Goal: Task Accomplishment & Management: Complete application form

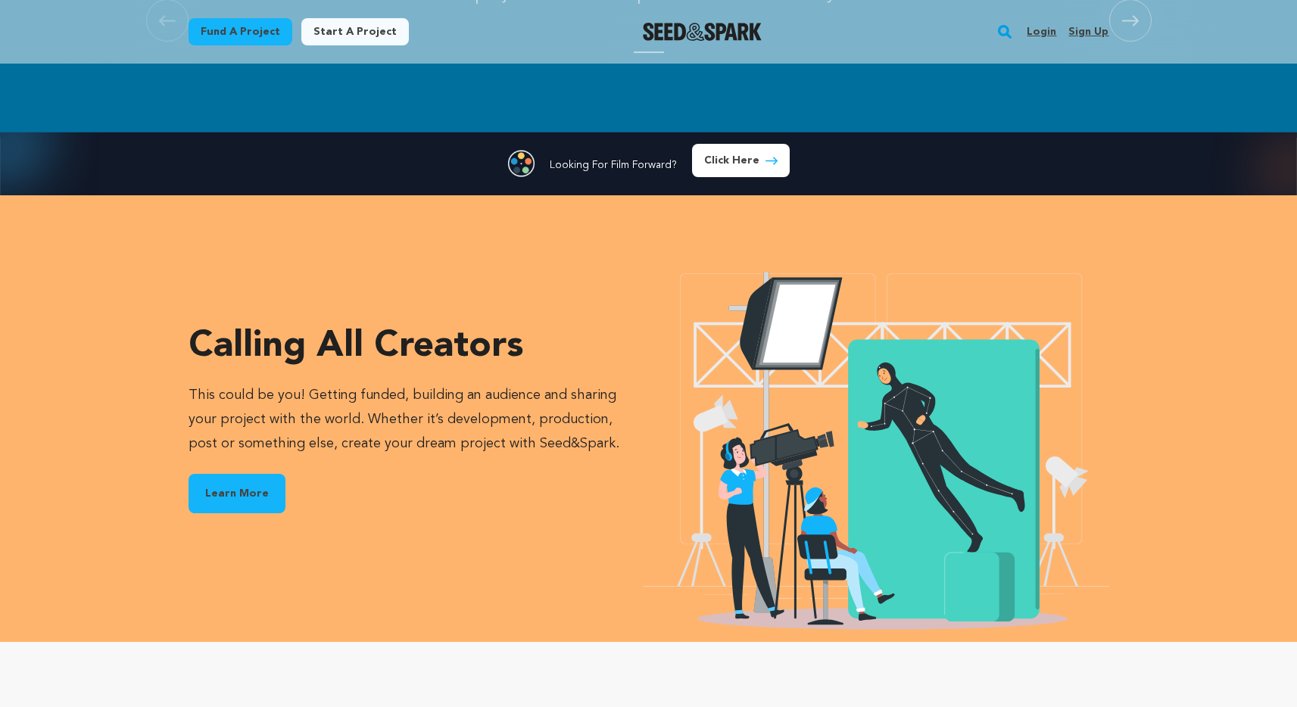
scroll to position [0, 346]
click at [346, 26] on link "Start a project" at bounding box center [354, 31] width 107 height 27
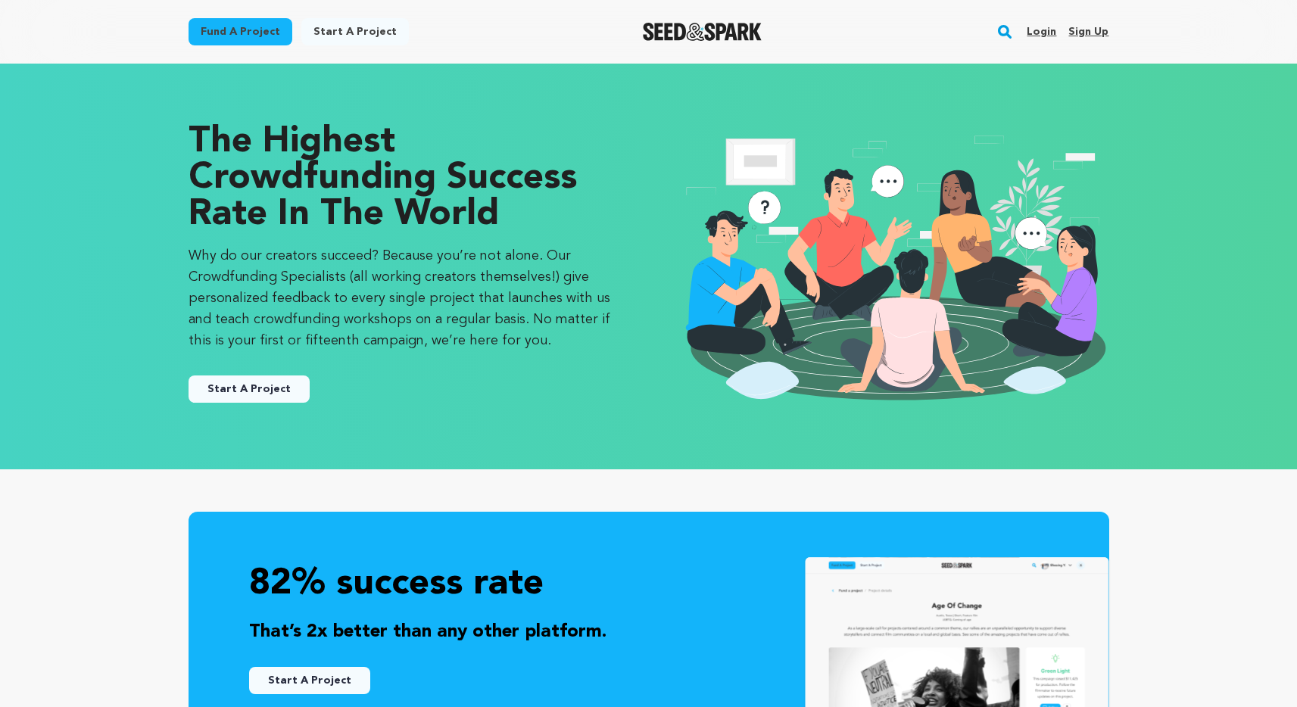
click at [280, 383] on link "Start A Project" at bounding box center [248, 388] width 121 height 27
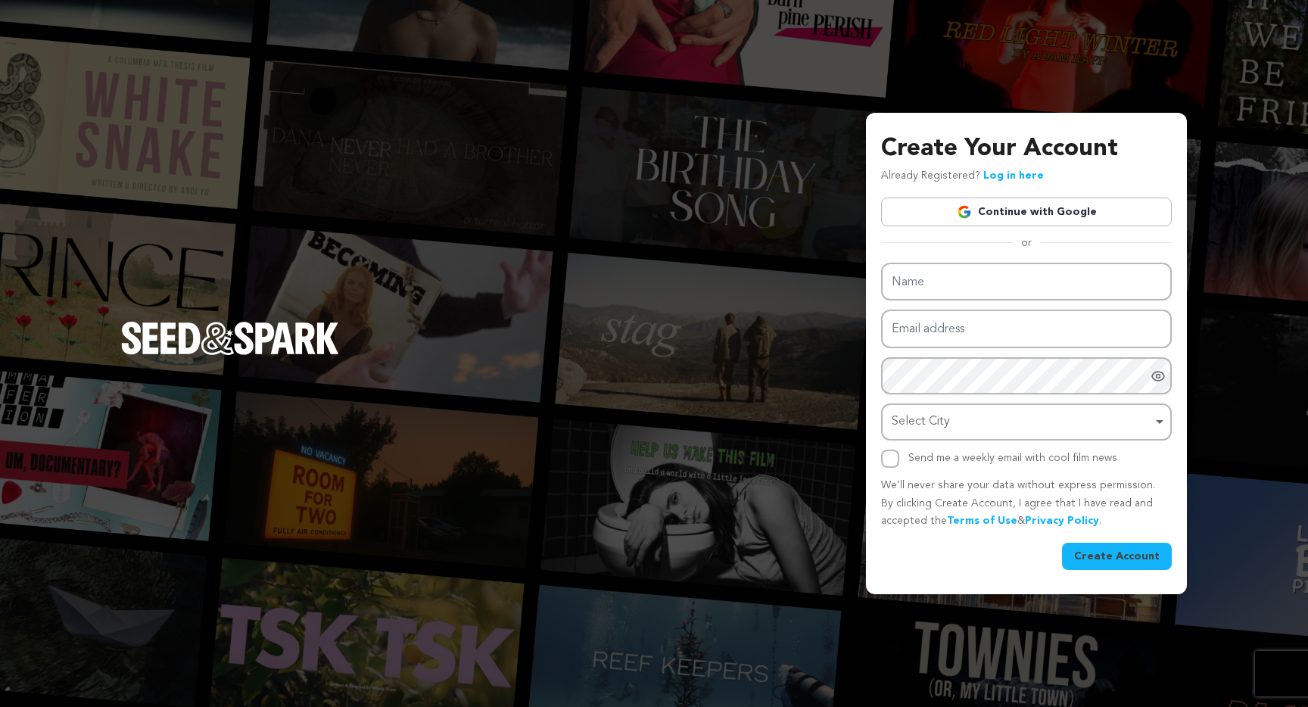
click at [990, 213] on link "Continue with Google" at bounding box center [1026, 212] width 291 height 29
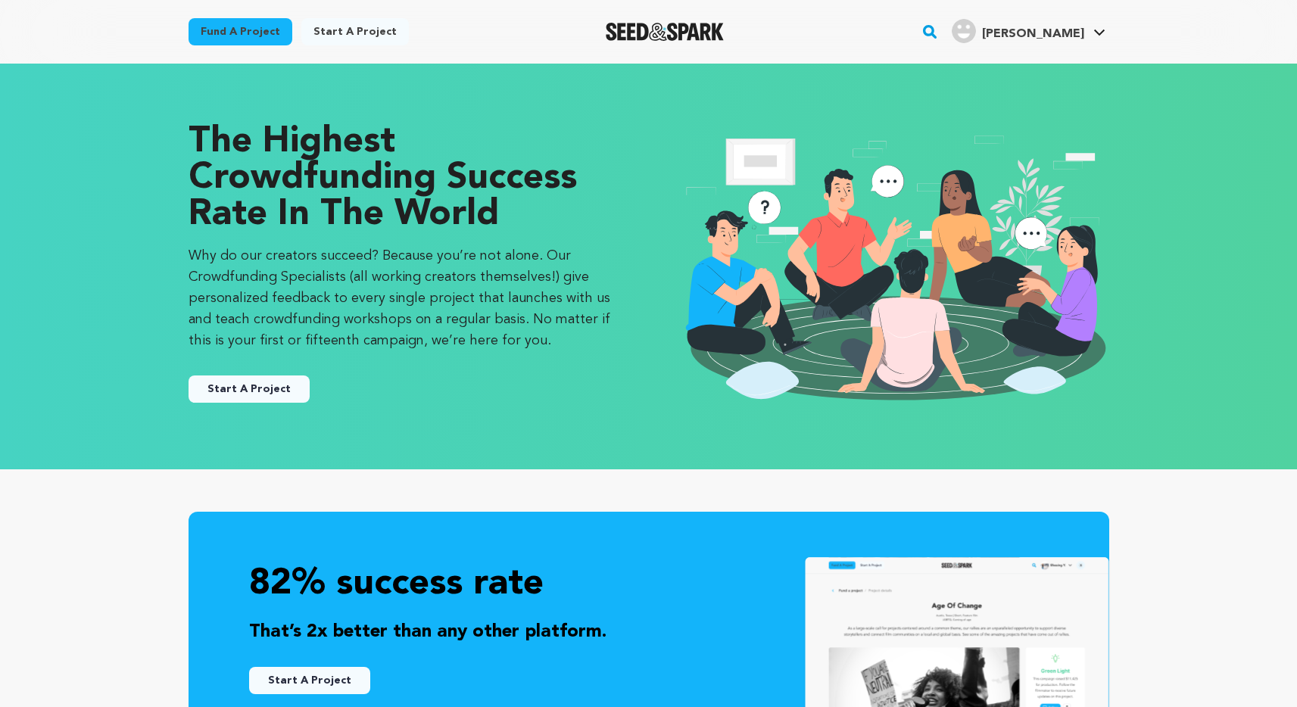
click at [230, 393] on button "Start A Project" at bounding box center [248, 388] width 121 height 27
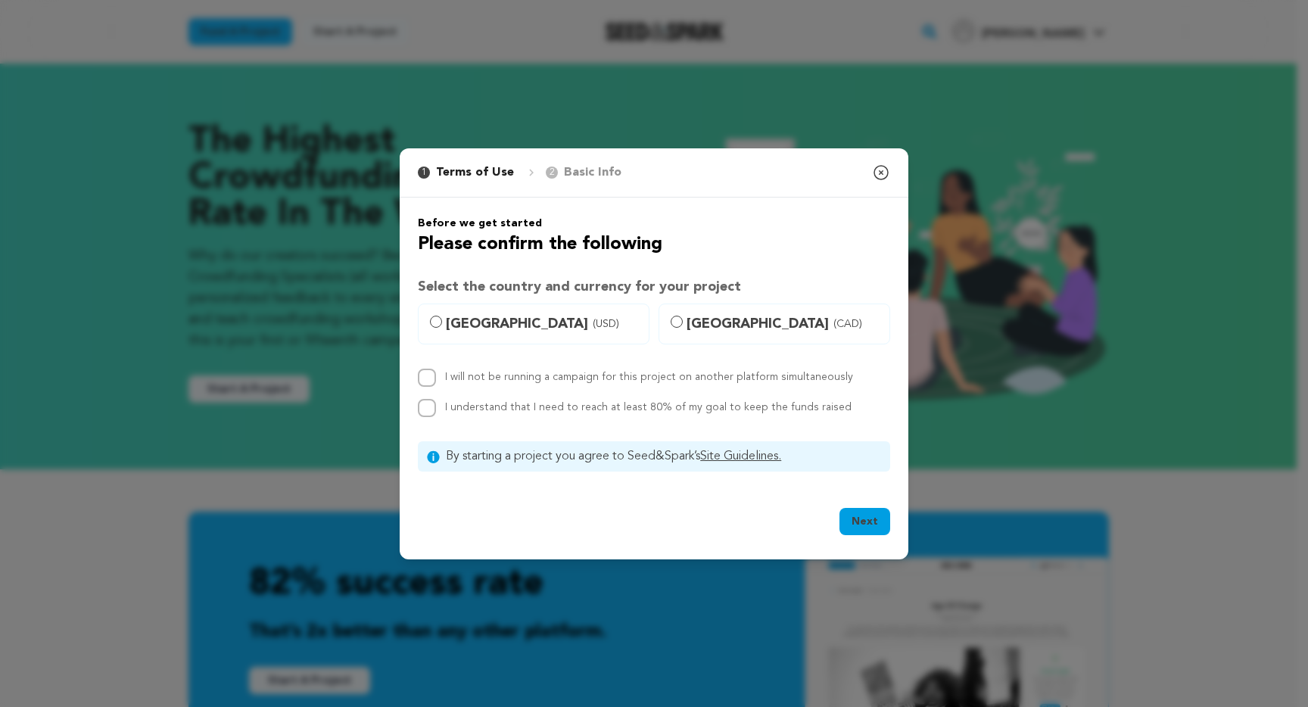
click at [449, 328] on span "United States (USD)" at bounding box center [543, 323] width 194 height 21
click at [442, 328] on input "United States (USD)" at bounding box center [436, 322] width 12 height 12
radio input "true"
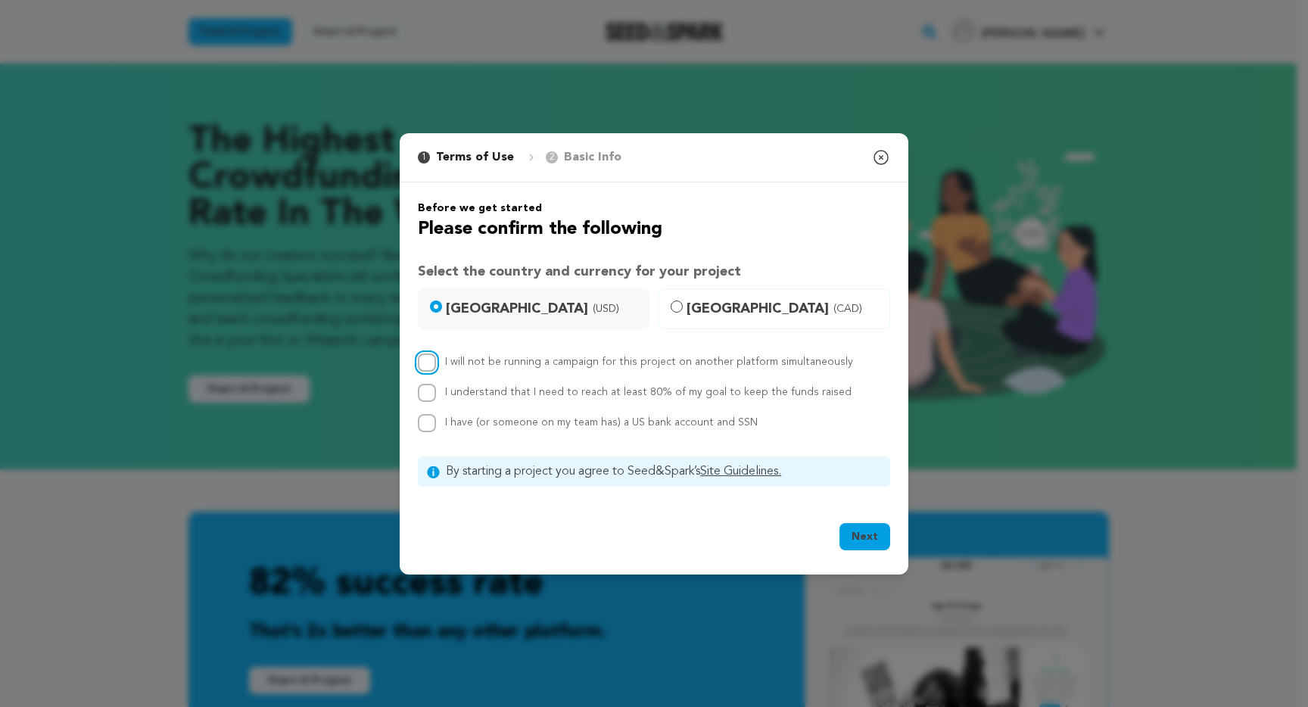
click at [433, 363] on input "I will not be running a campaign for this project on another platform simultane…" at bounding box center [427, 362] width 18 height 18
checkbox input "true"
click at [428, 384] on input "I understand that I need to reach at least 80% of my goal to keep the funds rai…" at bounding box center [427, 393] width 18 height 18
checkbox input "true"
click at [428, 418] on input "I have (or someone on my team has) a US bank account and SSN" at bounding box center [427, 423] width 18 height 18
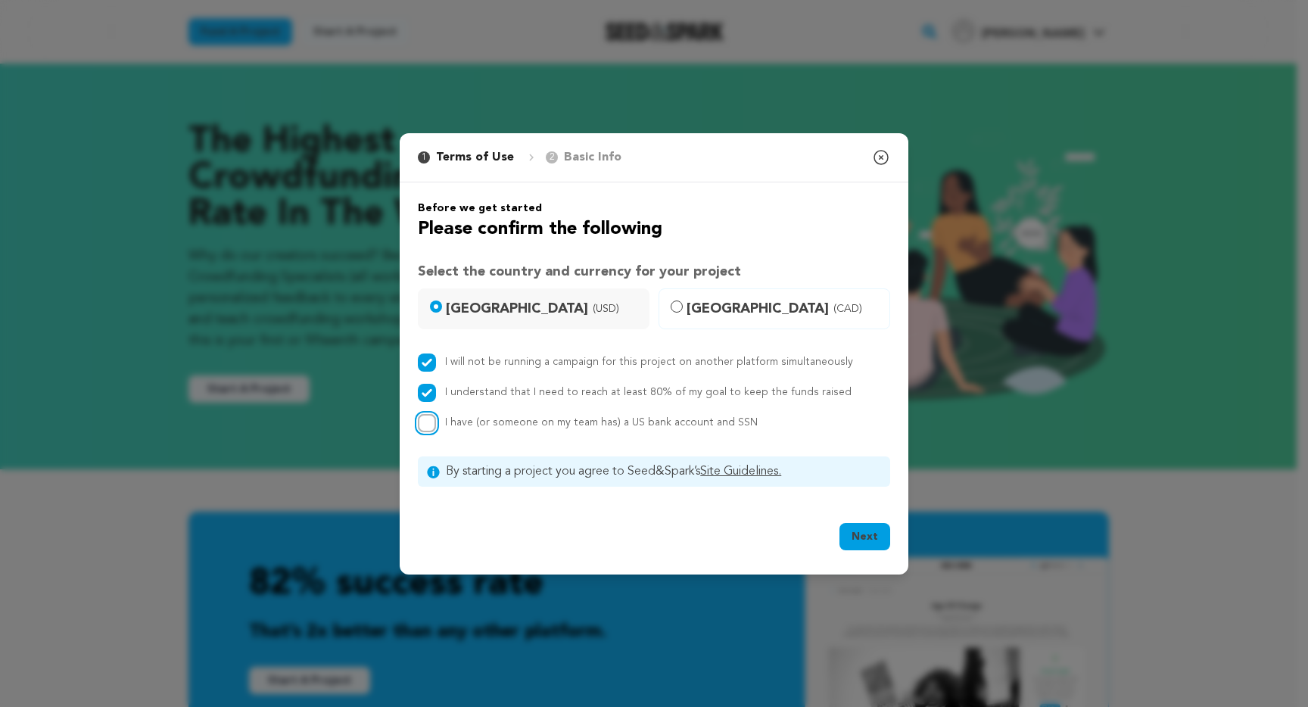
checkbox input "true"
click at [861, 534] on button "Next" at bounding box center [864, 536] width 51 height 27
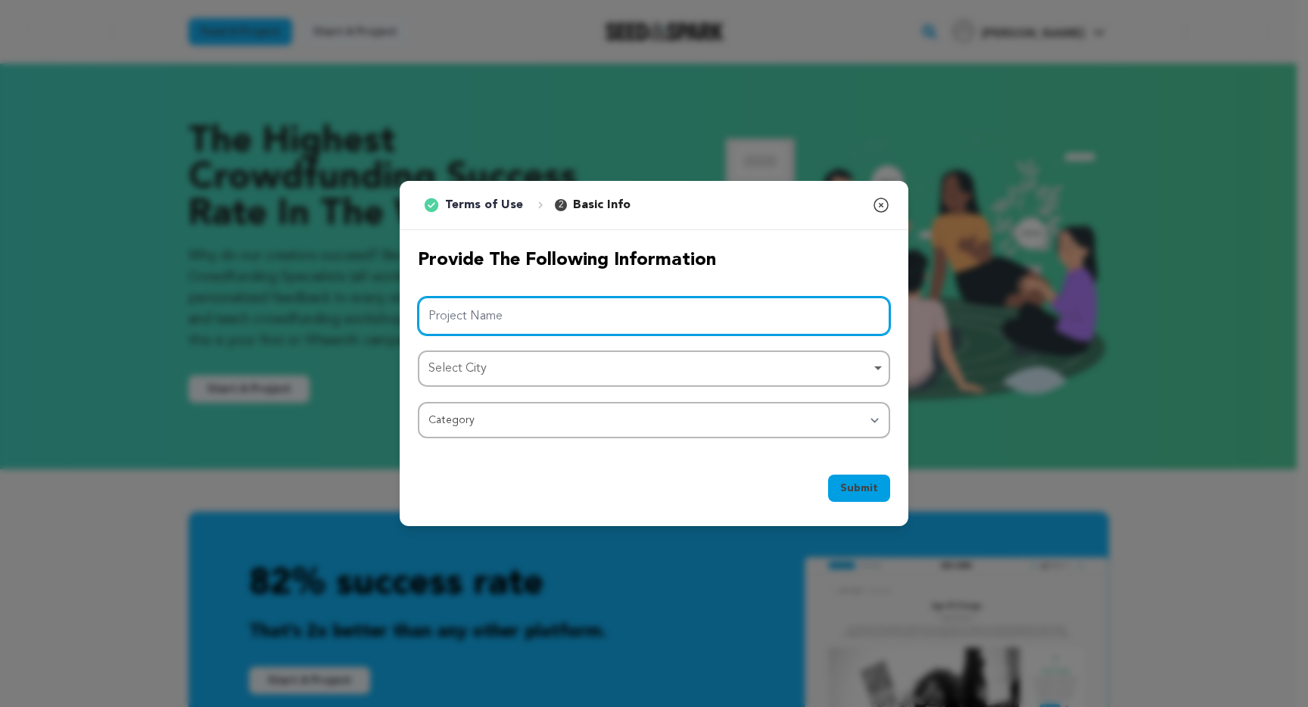
click at [514, 313] on input "Project Name" at bounding box center [654, 316] width 472 height 39
click at [508, 363] on div "Select City Remove item" at bounding box center [649, 369] width 442 height 22
type input "A Paradise Lost"
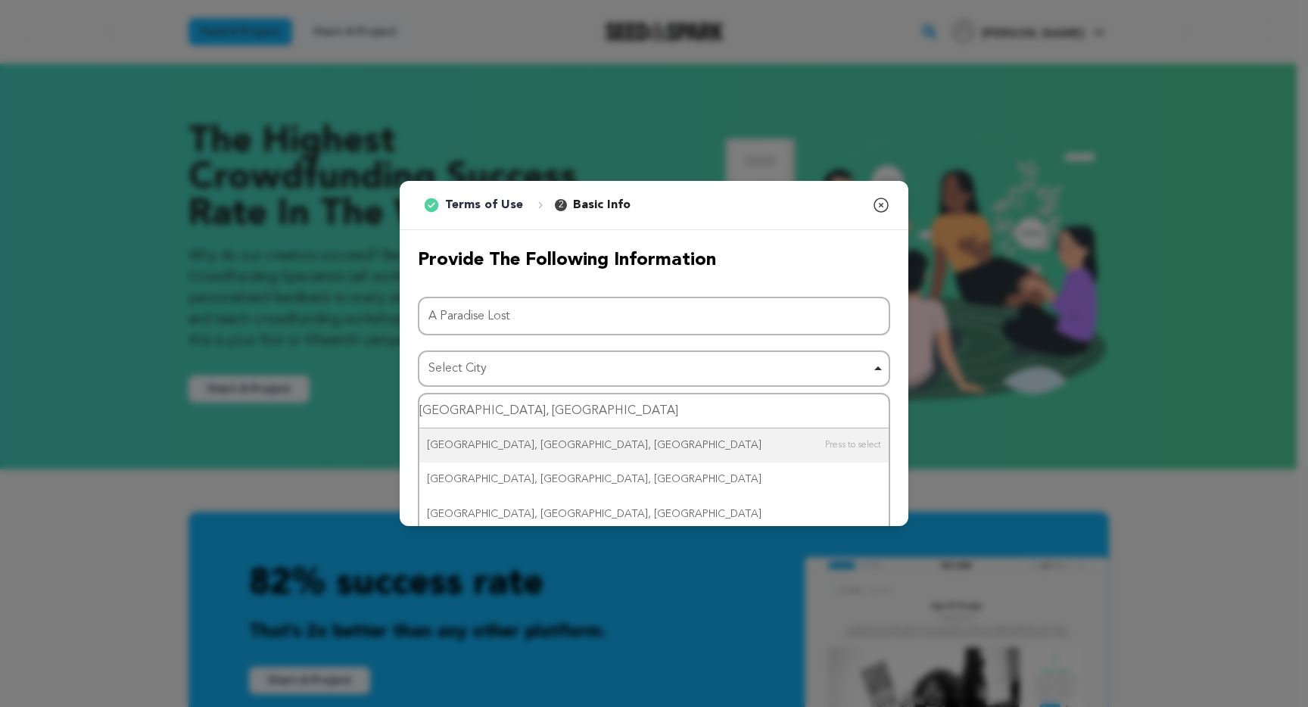
drag, startPoint x: 469, startPoint y: 412, endPoint x: 421, endPoint y: 411, distance: 47.7
click at [421, 411] on input "Honolulu, HI" at bounding box center [653, 411] width 469 height 34
type input "Mililani, HI"
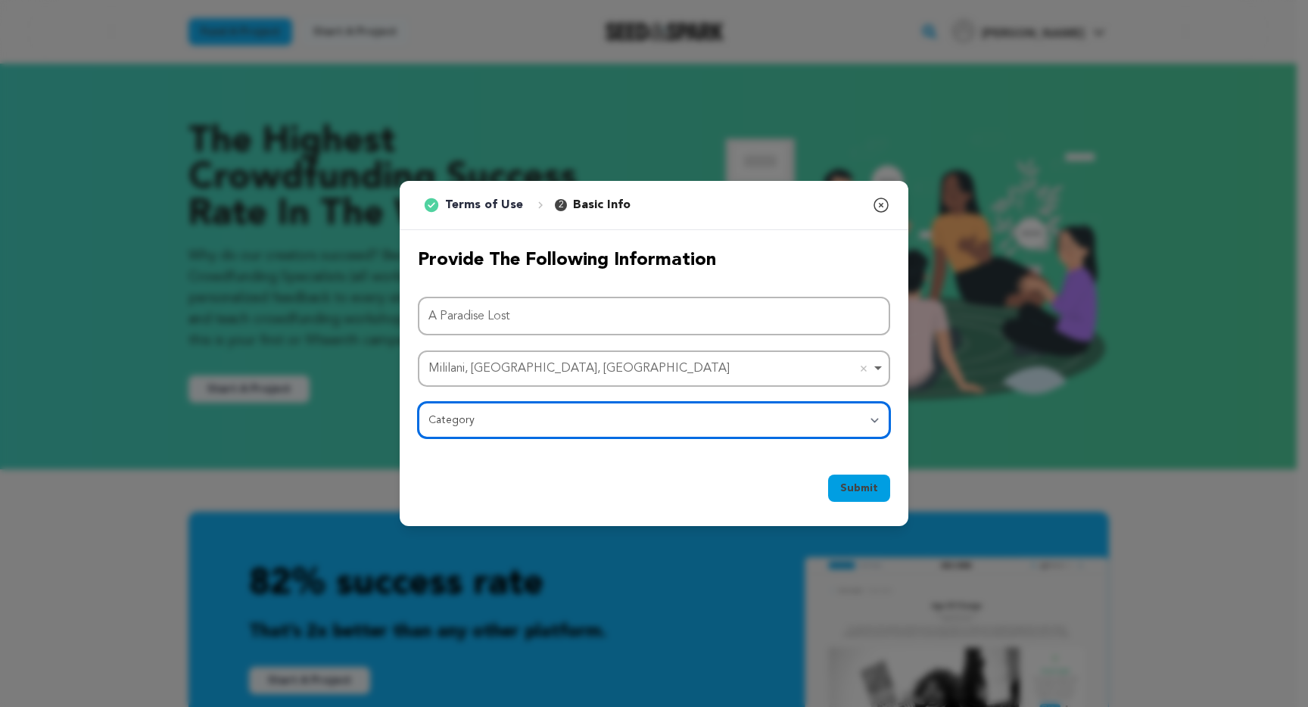
click at [586, 425] on select "Category Film Feature Film Short Series Film Festival Company Music Video VR Ex…" at bounding box center [654, 420] width 472 height 36
select select "382"
click at [418, 402] on select "Category Film Feature Film Short Series Film Festival Company Music Video VR Ex…" at bounding box center [654, 420] width 472 height 36
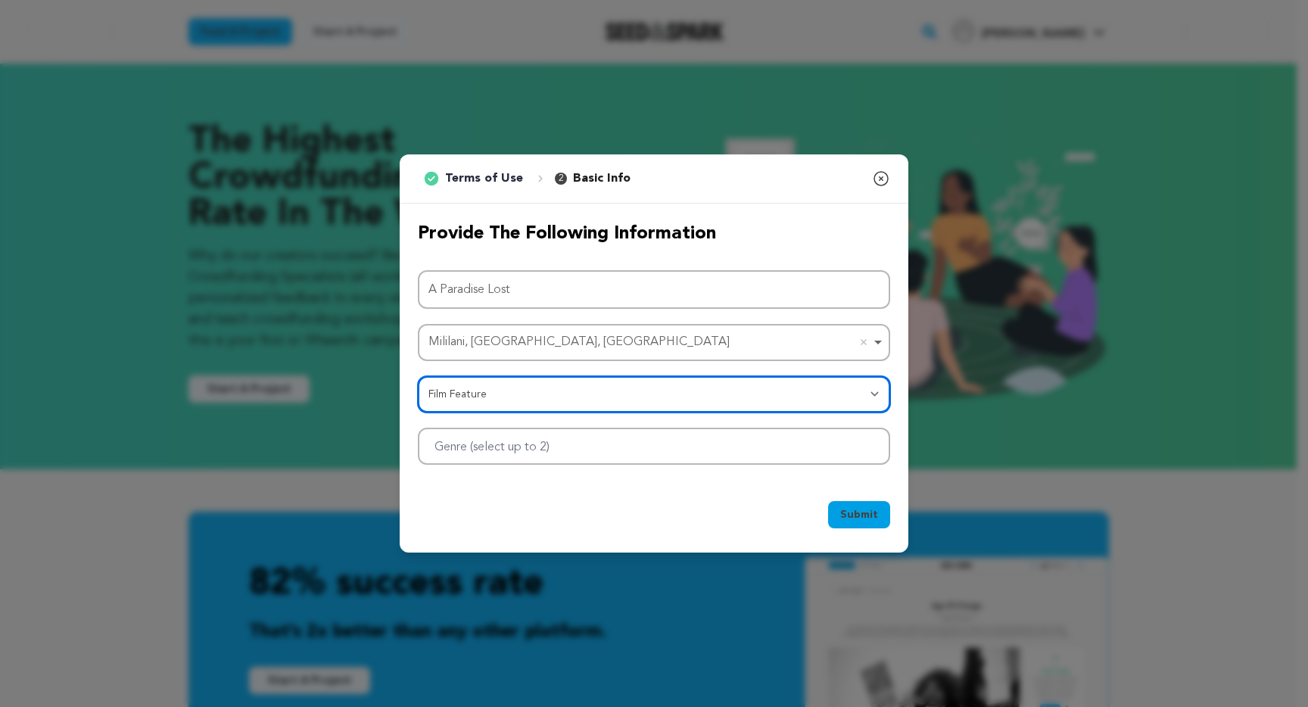
click at [584, 441] on div at bounding box center [654, 446] width 472 height 37
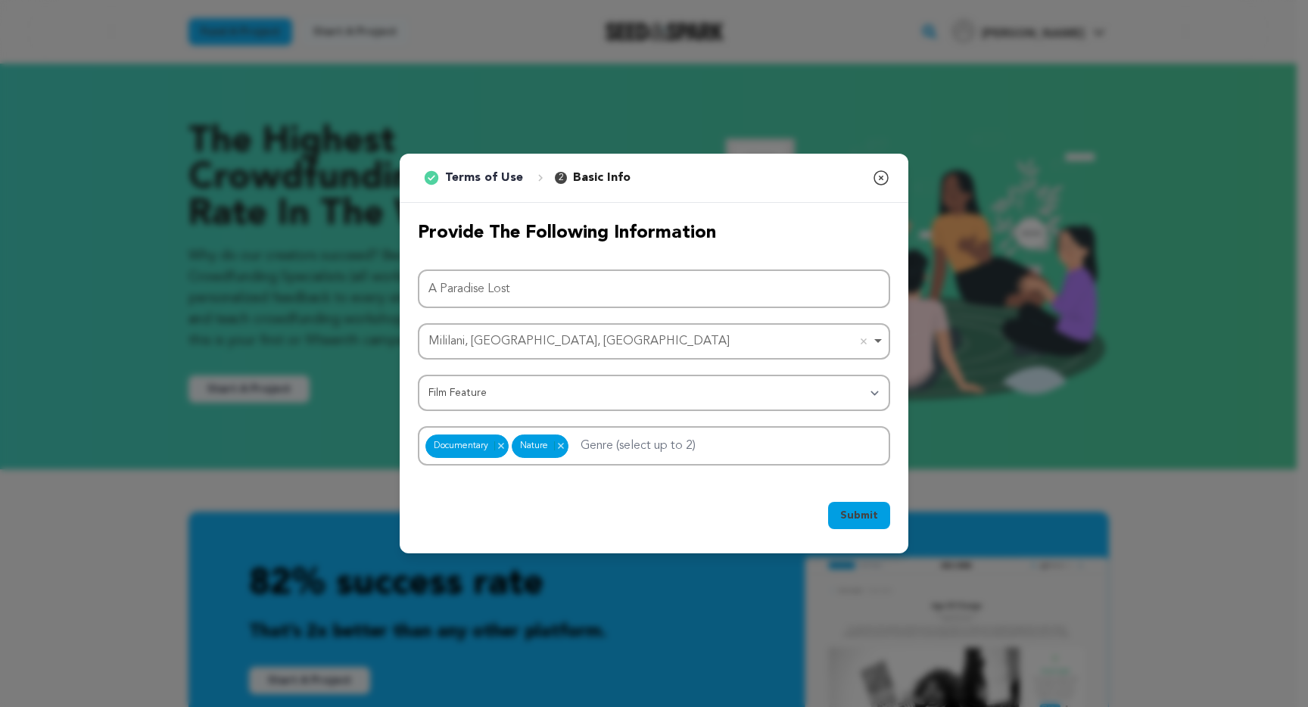
click at [874, 518] on span "Submit" at bounding box center [859, 515] width 38 height 15
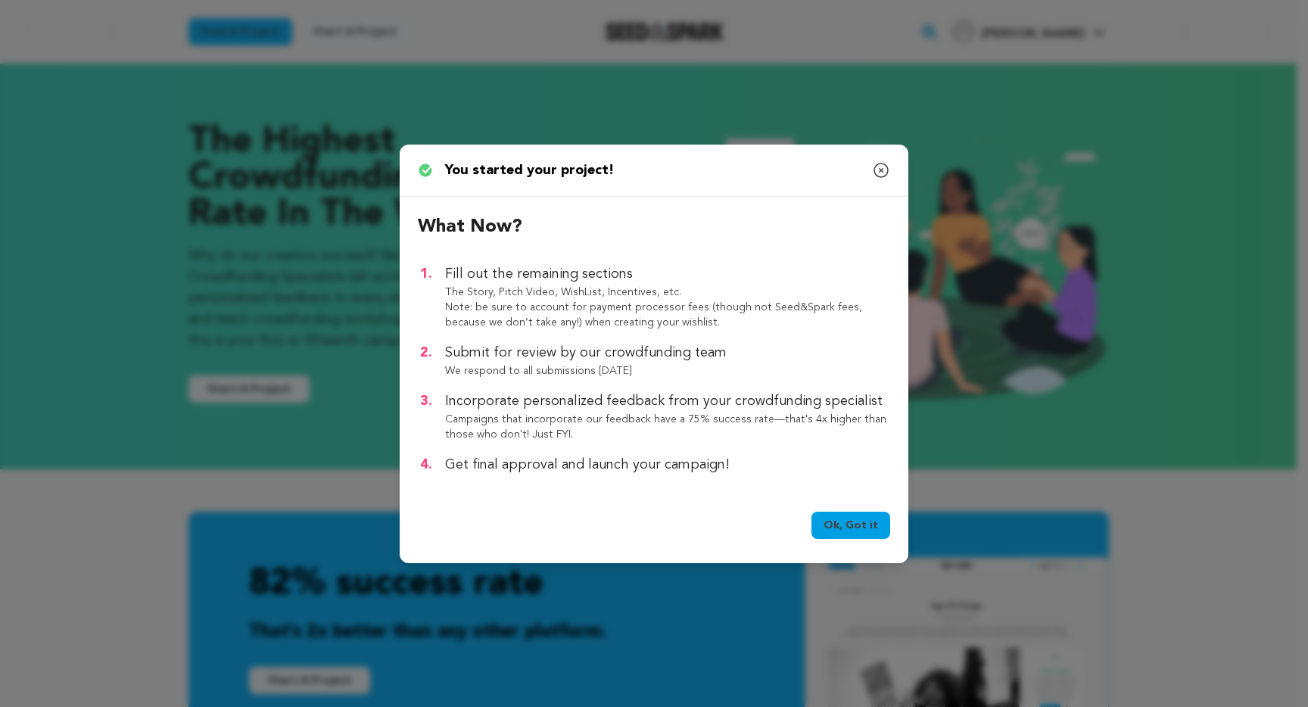
click at [875, 529] on link "Ok, Got it" at bounding box center [850, 525] width 79 height 27
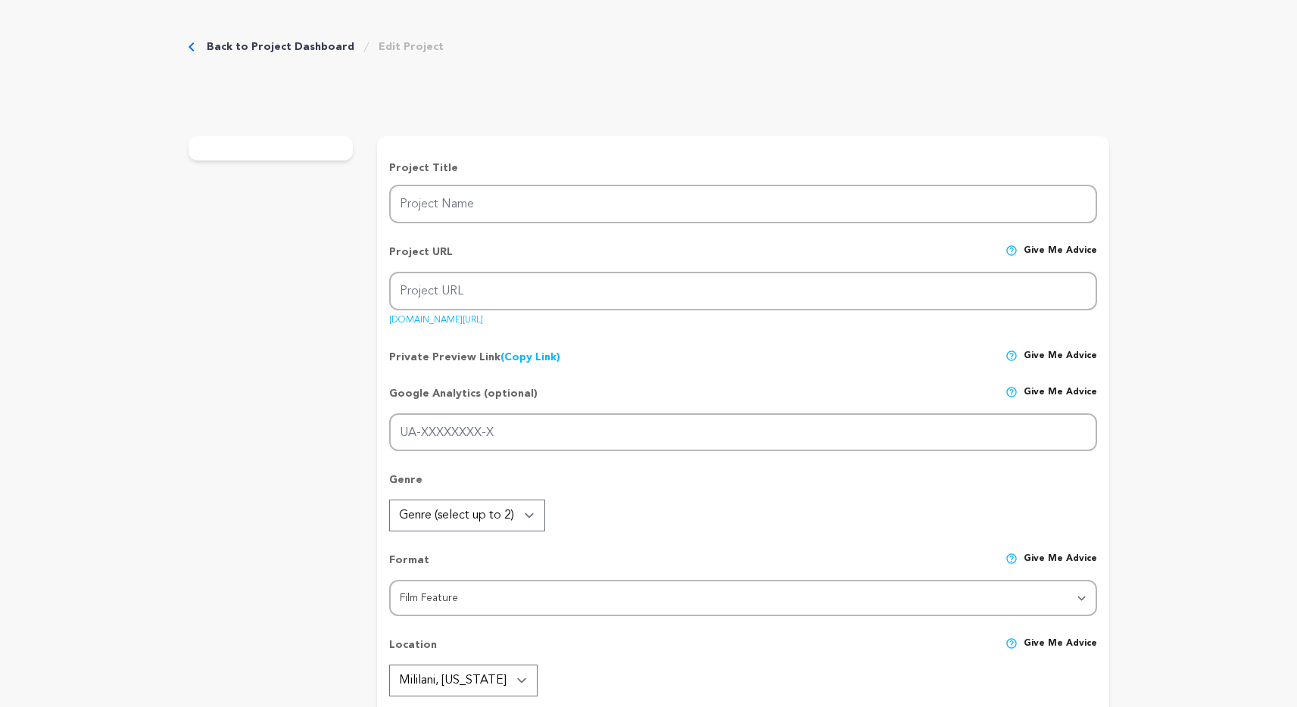
type input "A Paradise Lost"
type input "a-paradise-lost"
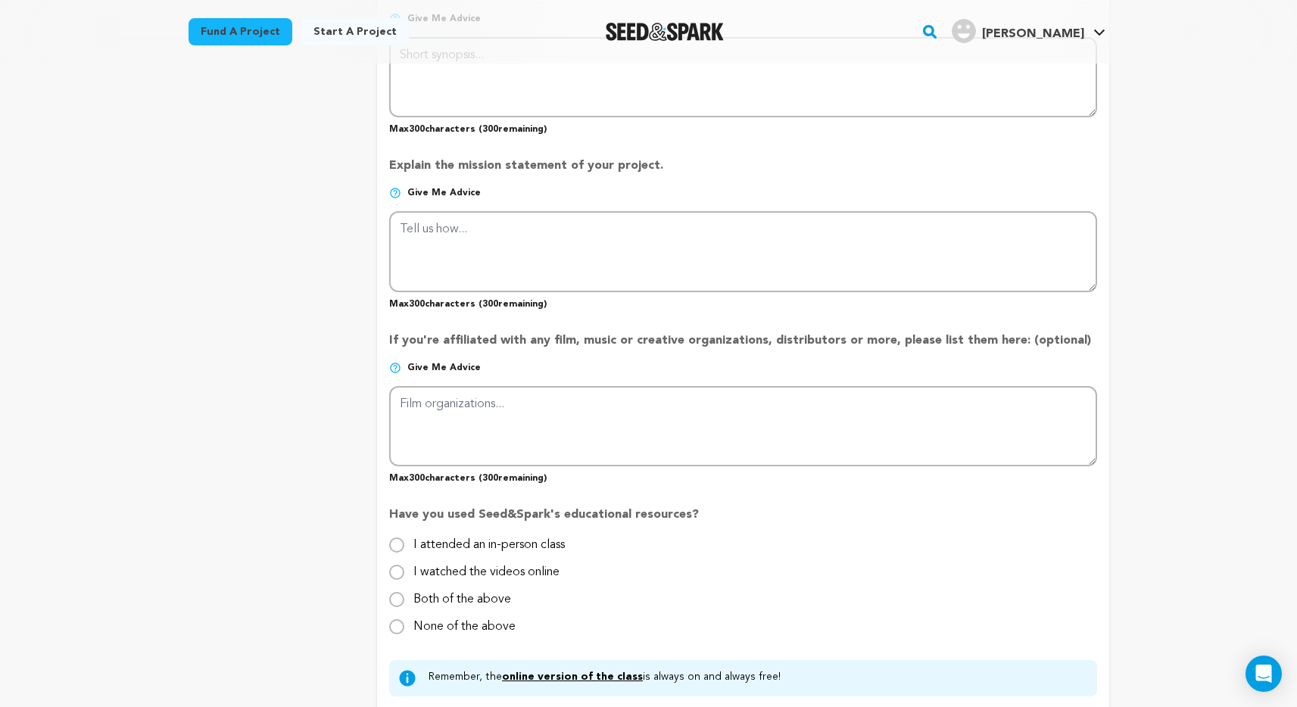
scroll to position [1226, 0]
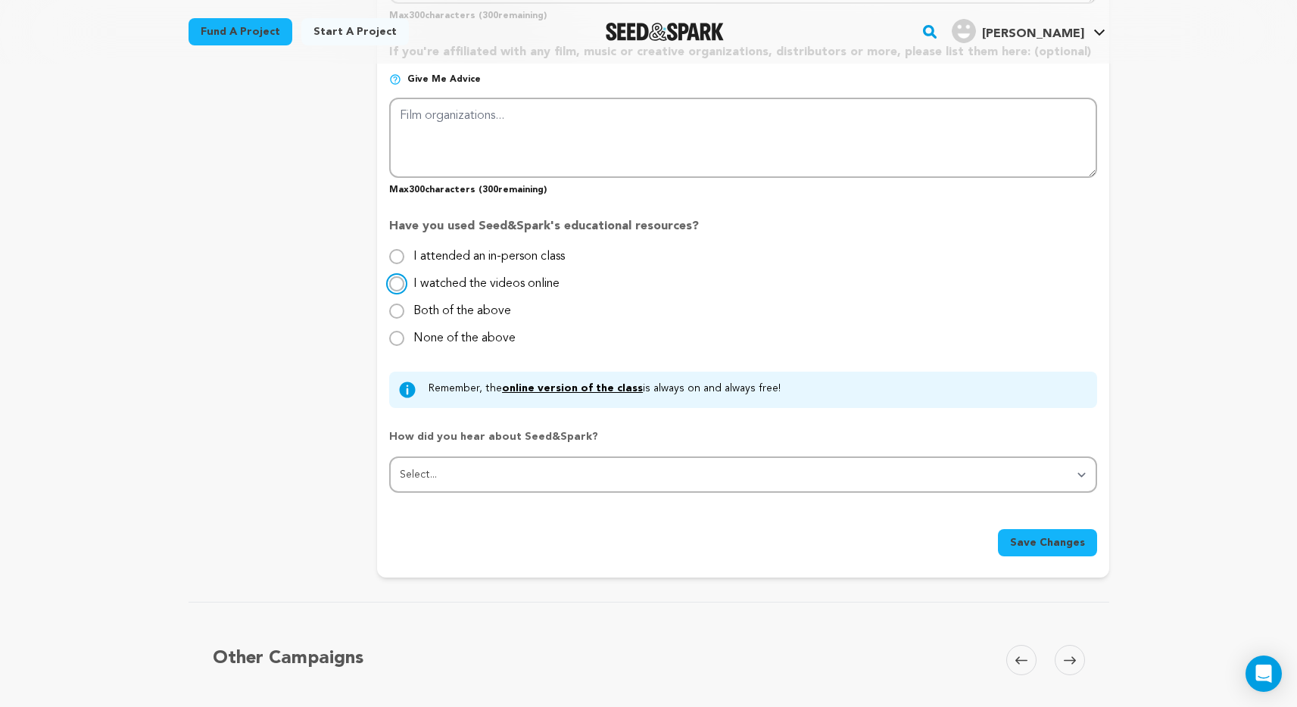
click at [401, 281] on input "I watched the videos online" at bounding box center [396, 283] width 15 height 15
radio input "true"
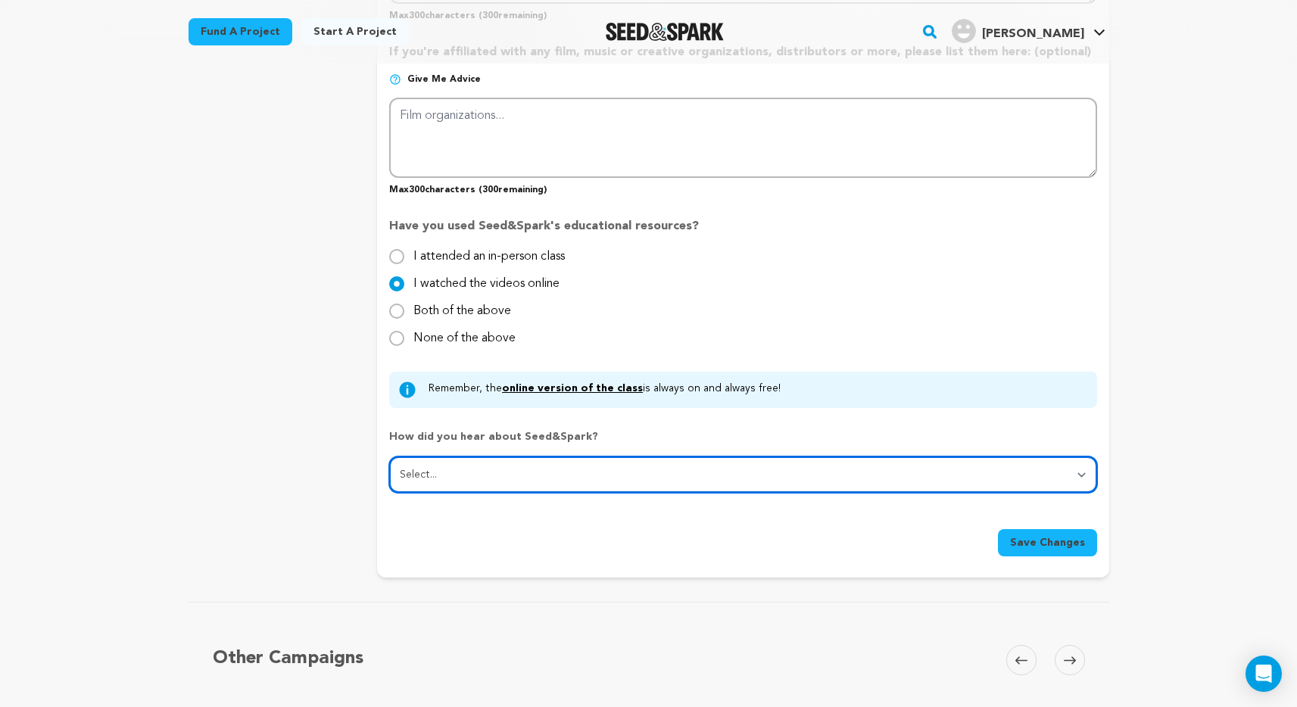
click at [593, 463] on select "Select... From a friend Social media Film festival or film organization Took an…" at bounding box center [742, 474] width 707 height 36
select select "1"
click at [389, 456] on select "Select... From a friend Social media Film festival or film organization Took an…" at bounding box center [742, 474] width 707 height 36
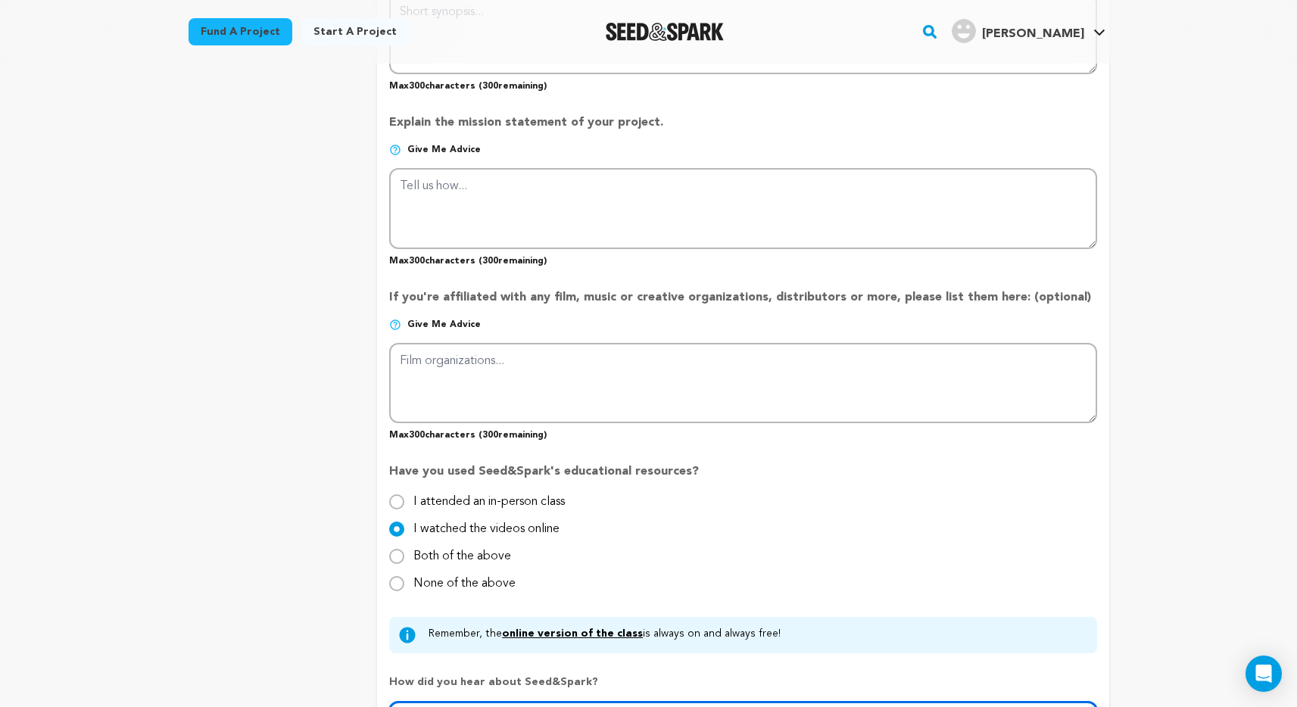
scroll to position [972, 0]
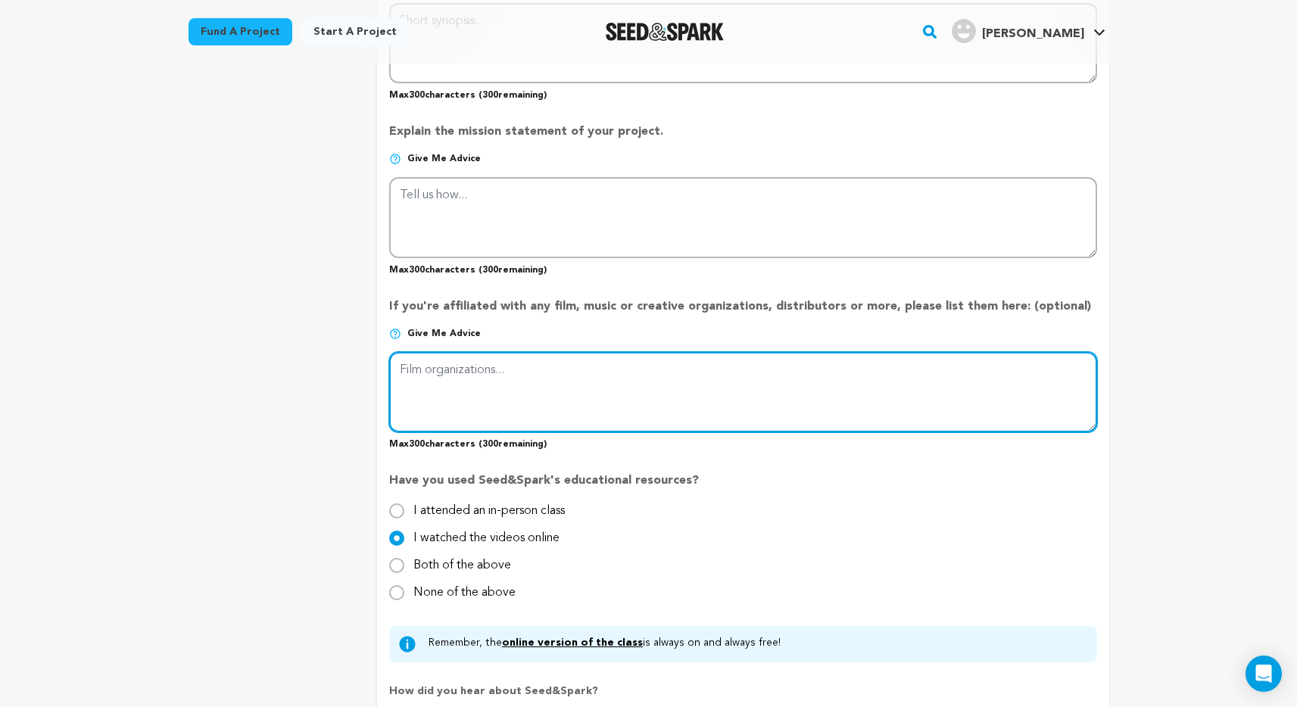
click at [665, 367] on textarea at bounding box center [742, 392] width 707 height 80
type textarea "PBS, Pacific Islanders in Communications, Firelight Media"
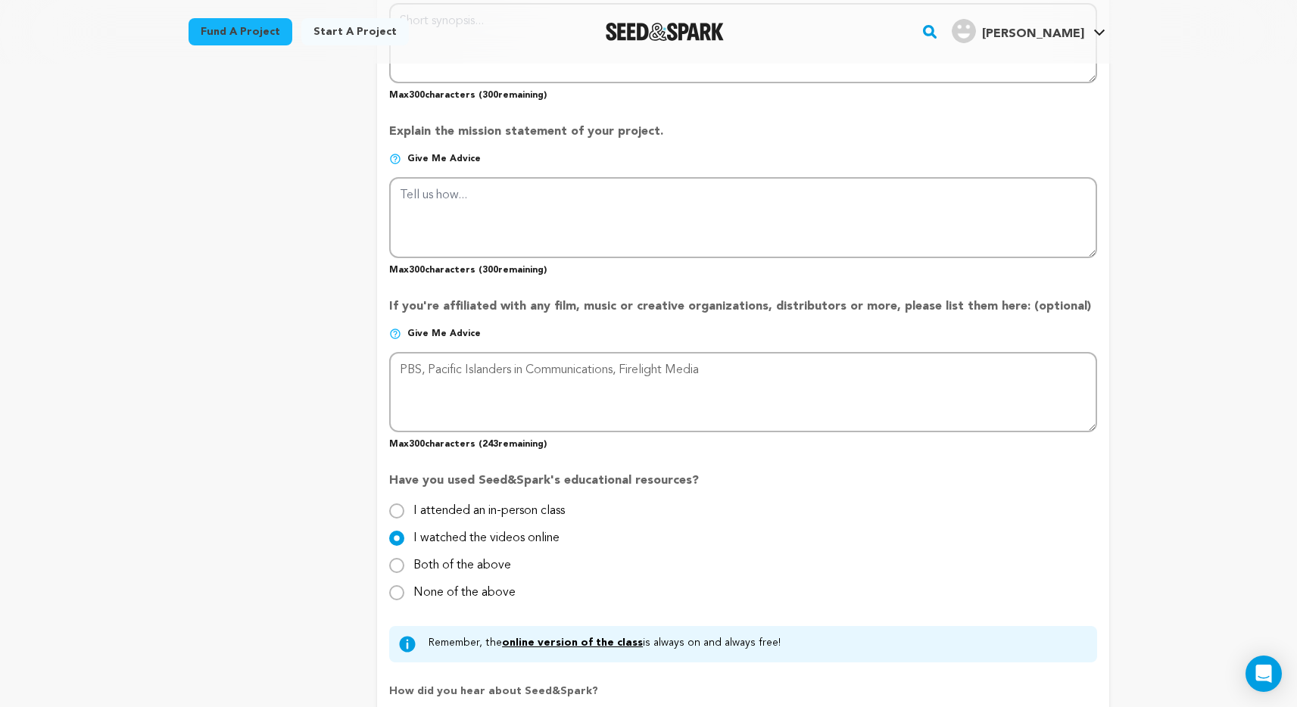
click at [267, 333] on div "project story team social media video & images campaign incentives wishlist" at bounding box center [270, 30] width 165 height 1604
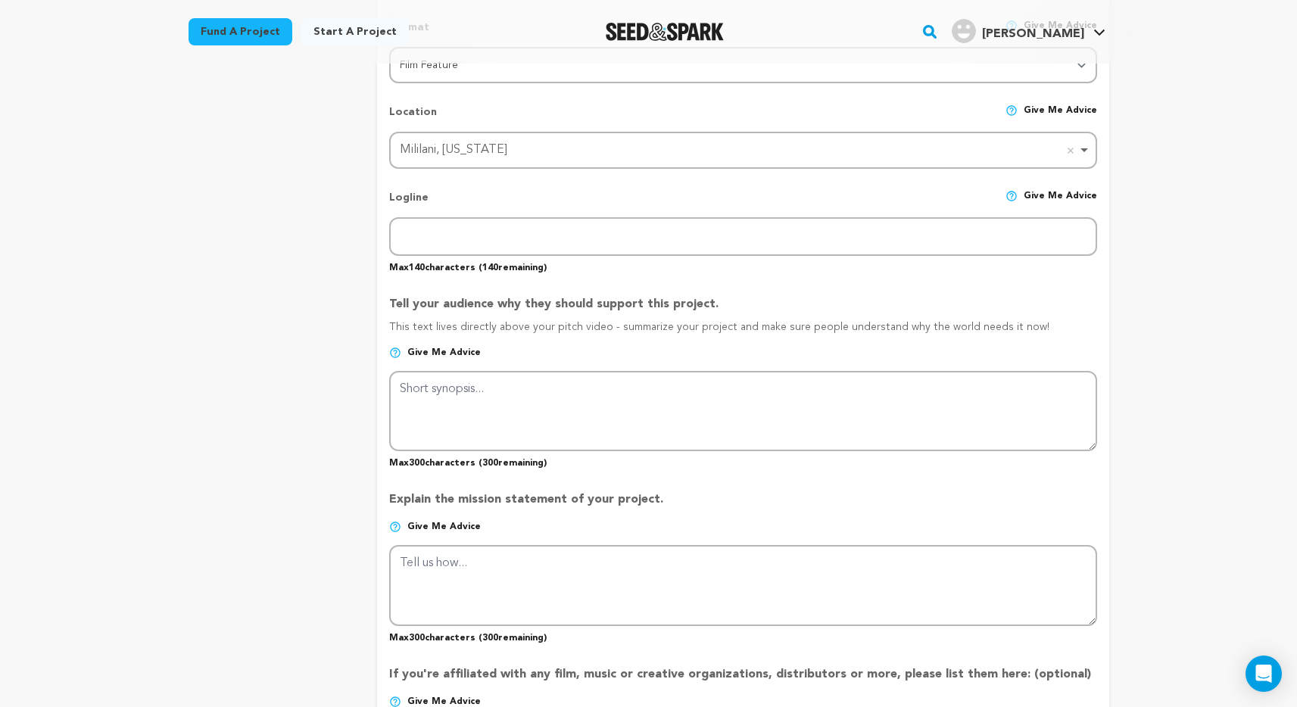
scroll to position [563, 0]
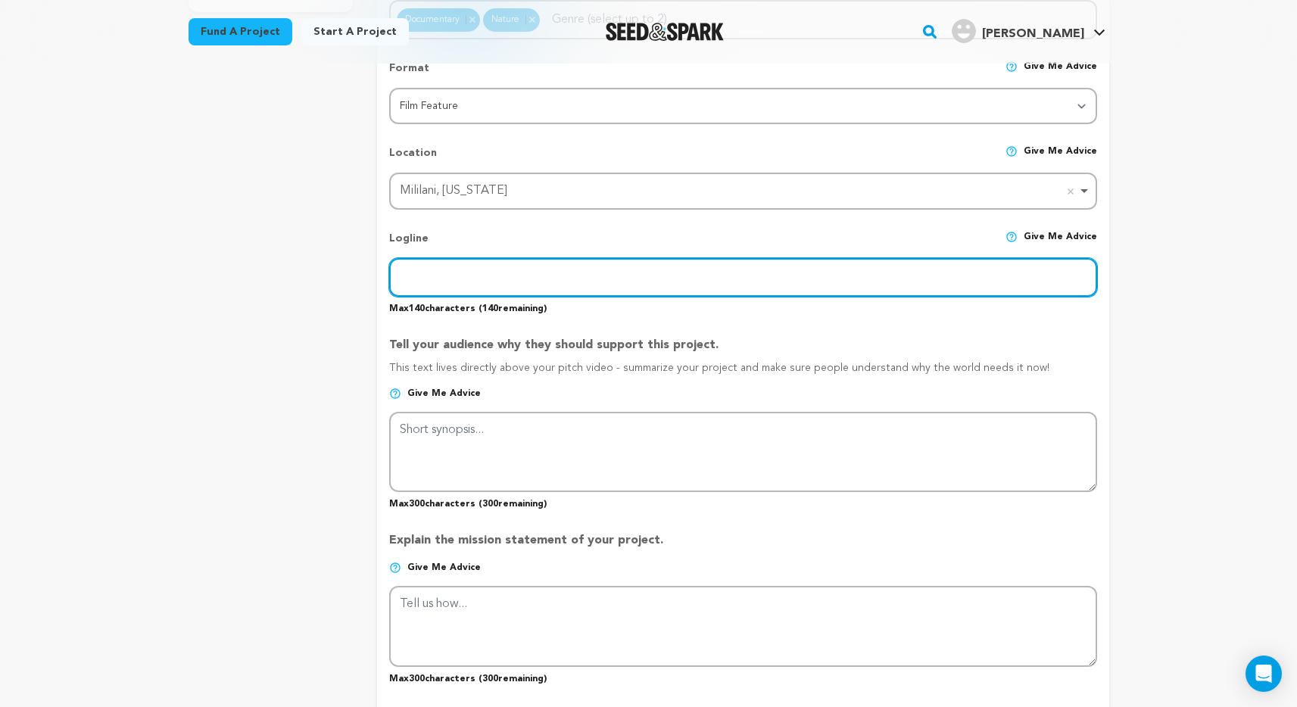
click at [407, 282] on input "text" at bounding box center [742, 277] width 707 height 39
